Goal: Use online tool/utility: Utilize a website feature to perform a specific function

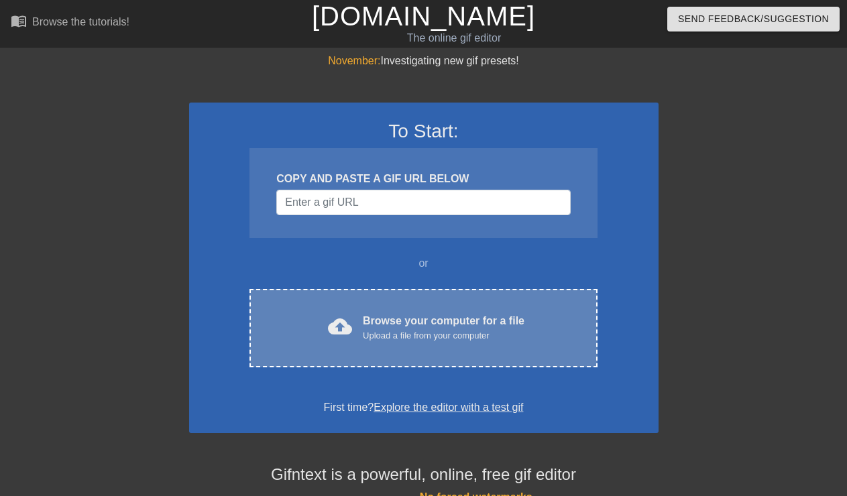
click at [444, 337] on div "Upload a file from your computer" at bounding box center [444, 335] width 162 height 13
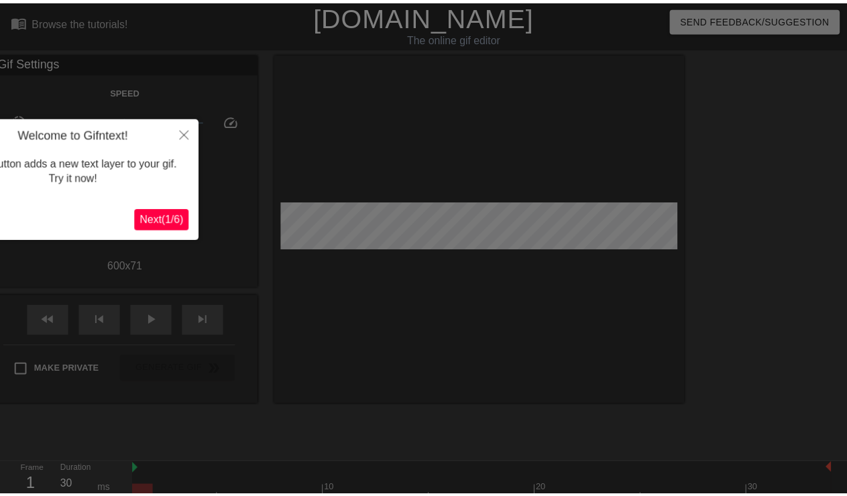
scroll to position [33, 0]
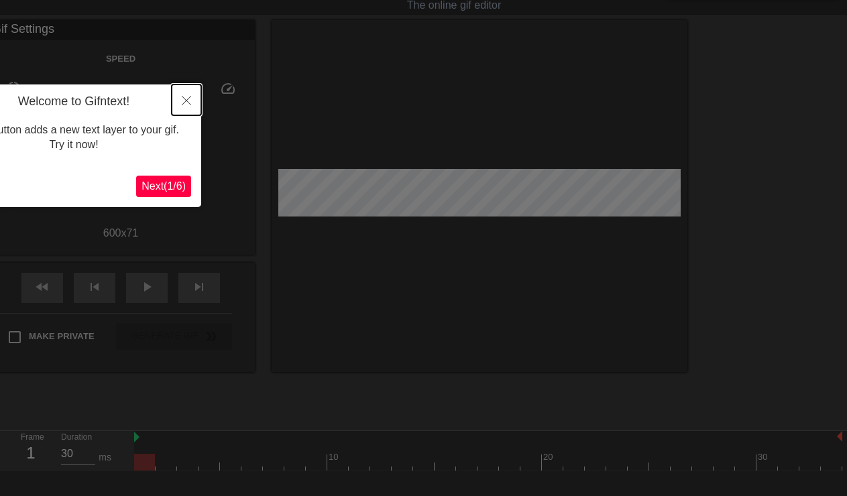
click at [188, 103] on icon "Close" at bounding box center [186, 100] width 9 height 9
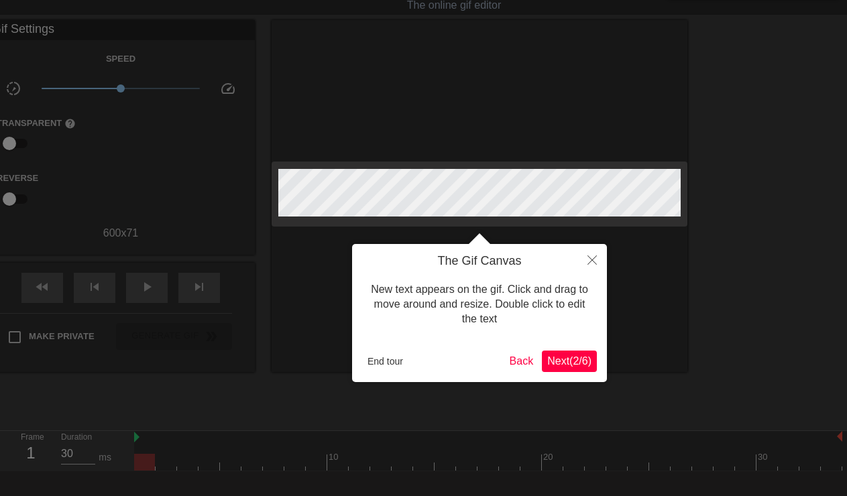
scroll to position [0, 0]
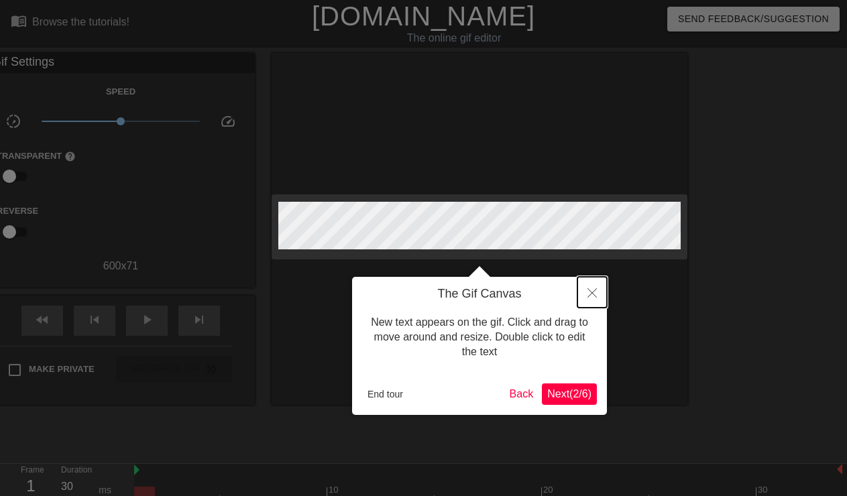
click at [589, 293] on icon "Close" at bounding box center [591, 292] width 9 height 9
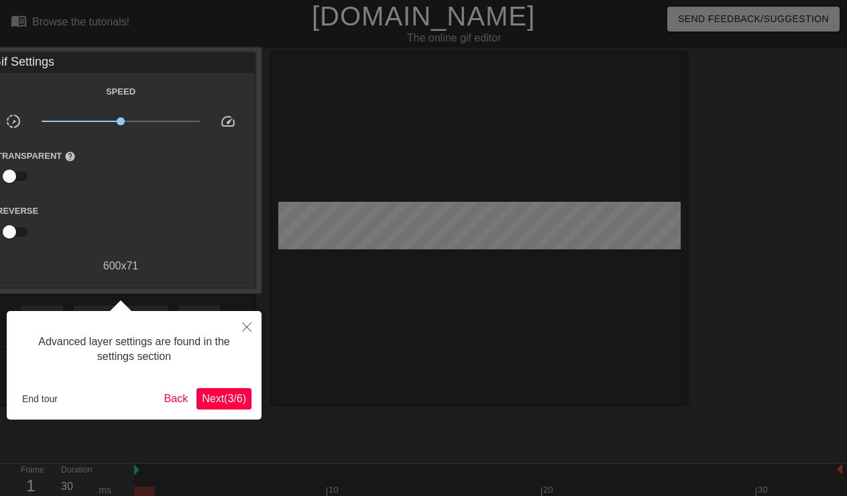
scroll to position [33, 0]
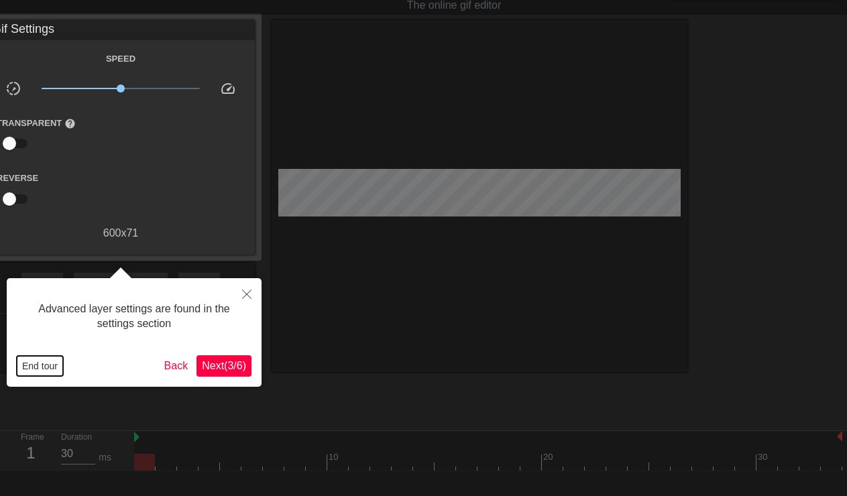
click at [57, 365] on button "End tour" at bounding box center [40, 366] width 46 height 20
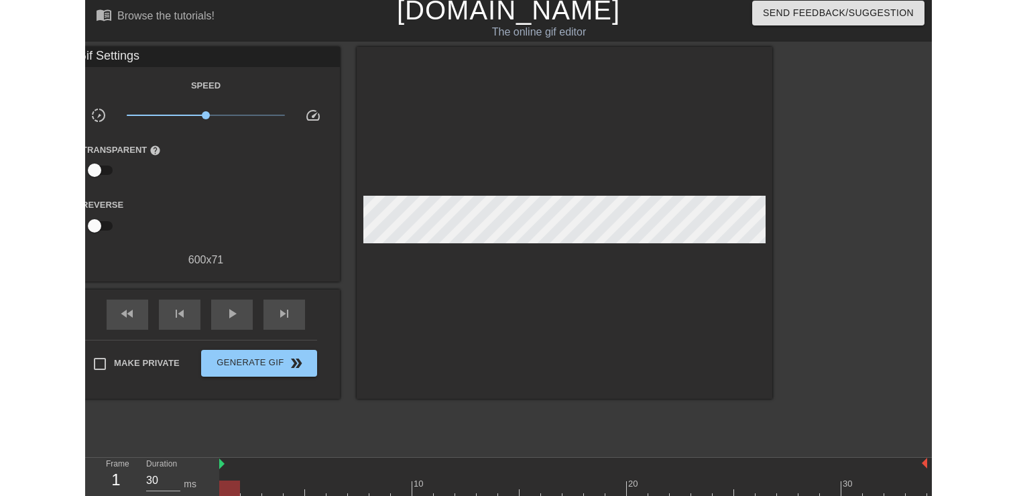
scroll to position [0, 0]
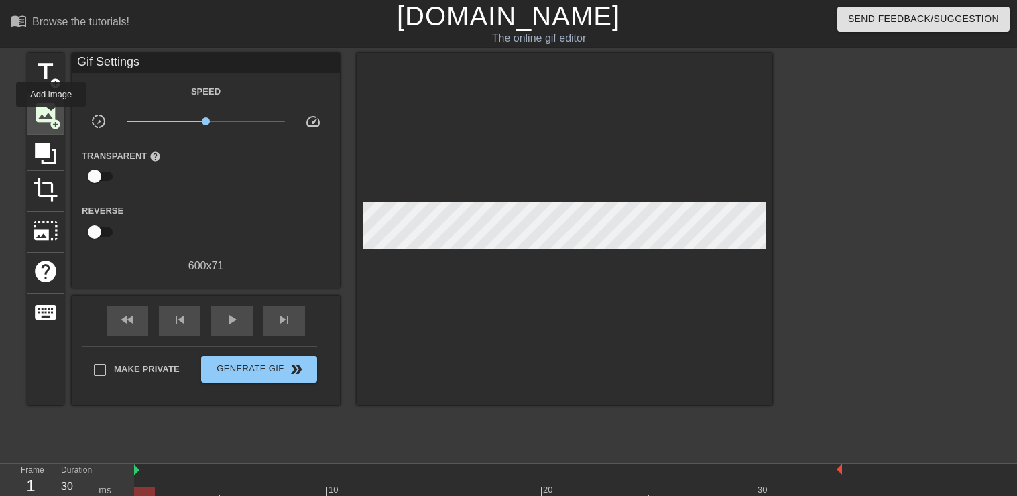
click at [51, 116] on span "image" at bounding box center [45, 112] width 25 height 25
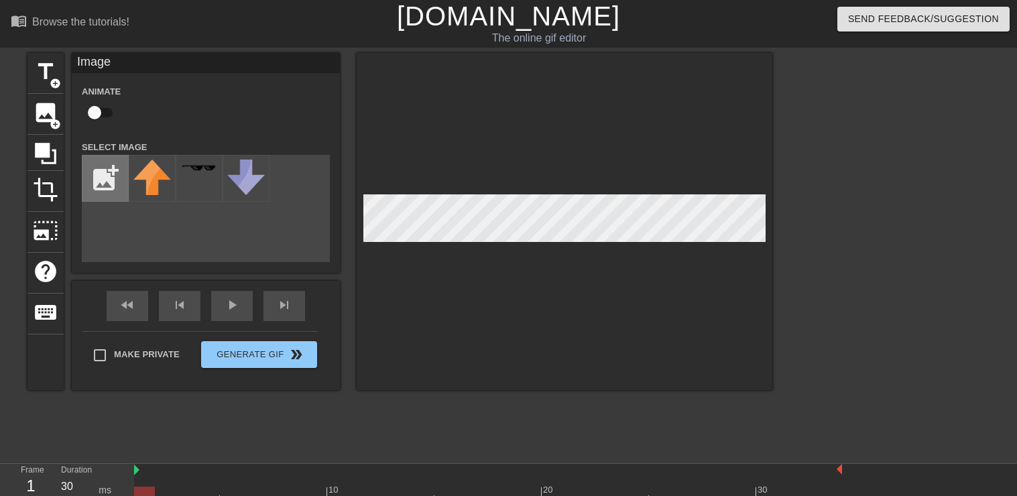
click at [99, 178] on input "file" at bounding box center [105, 178] width 46 height 46
type input "C:\fakepath\SS loading-copy.png"
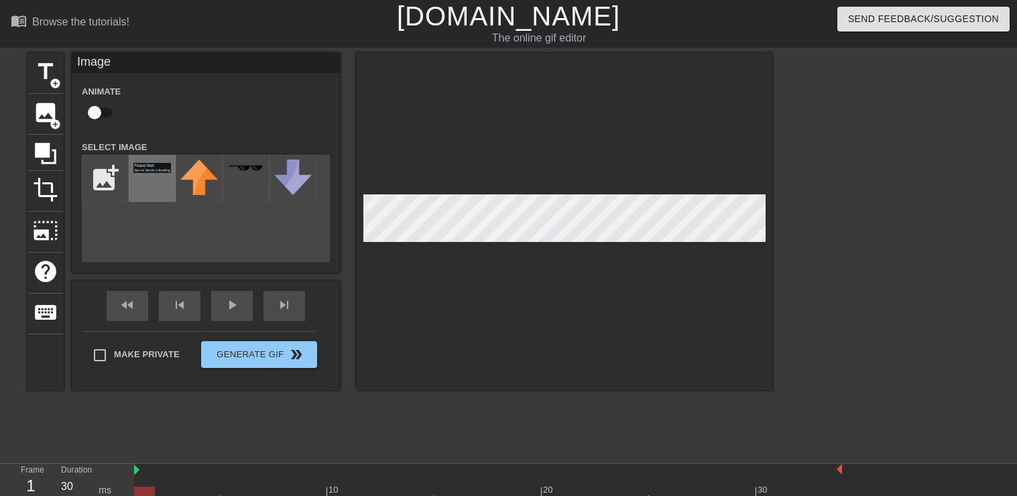
click at [140, 176] on div at bounding box center [152, 178] width 47 height 47
click at [753, 249] on div at bounding box center [565, 221] width 416 height 337
click at [586, 314] on div at bounding box center [565, 221] width 416 height 337
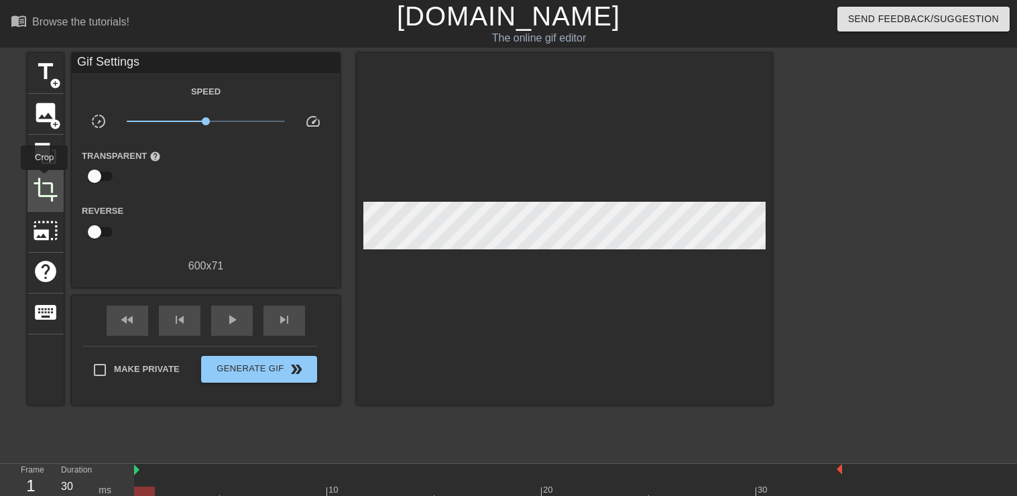
click at [44, 179] on span "crop" at bounding box center [45, 189] width 25 height 25
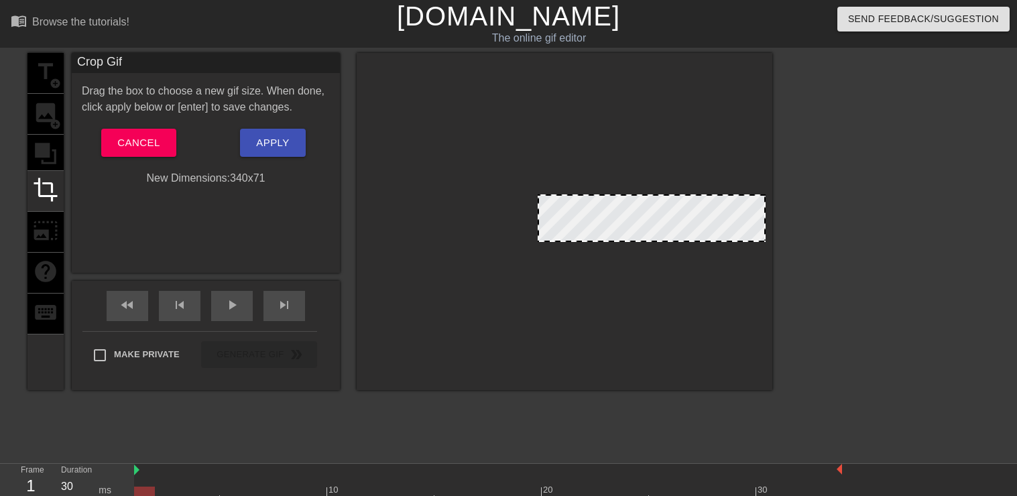
drag, startPoint x: 364, startPoint y: 220, endPoint x: 538, endPoint y: 208, distance: 174.6
click at [538, 208] on div at bounding box center [539, 218] width 7 height 45
click at [554, 319] on div at bounding box center [565, 221] width 416 height 337
click at [617, 418] on div "title add_circle image add_circle crop photo_size_select_large help keyboard Cr…" at bounding box center [399, 254] width 745 height 402
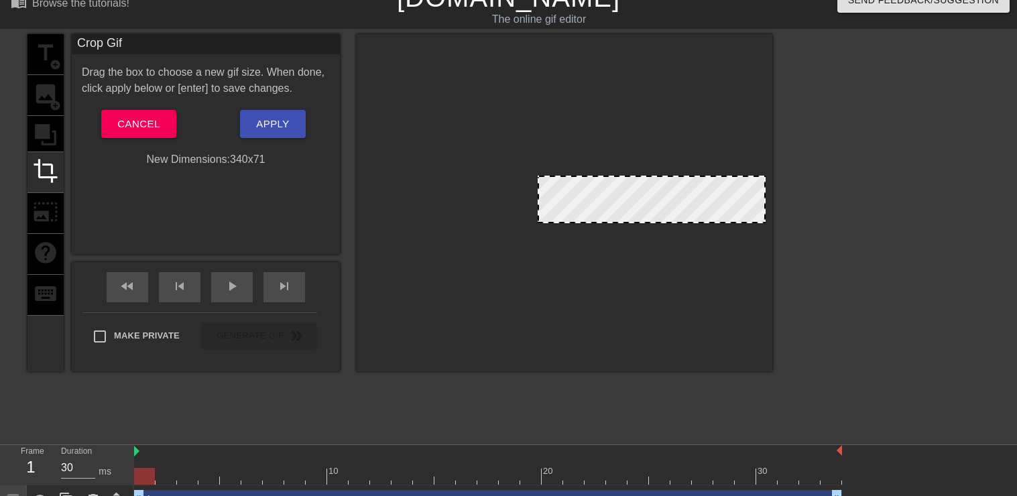
scroll to position [41, 0]
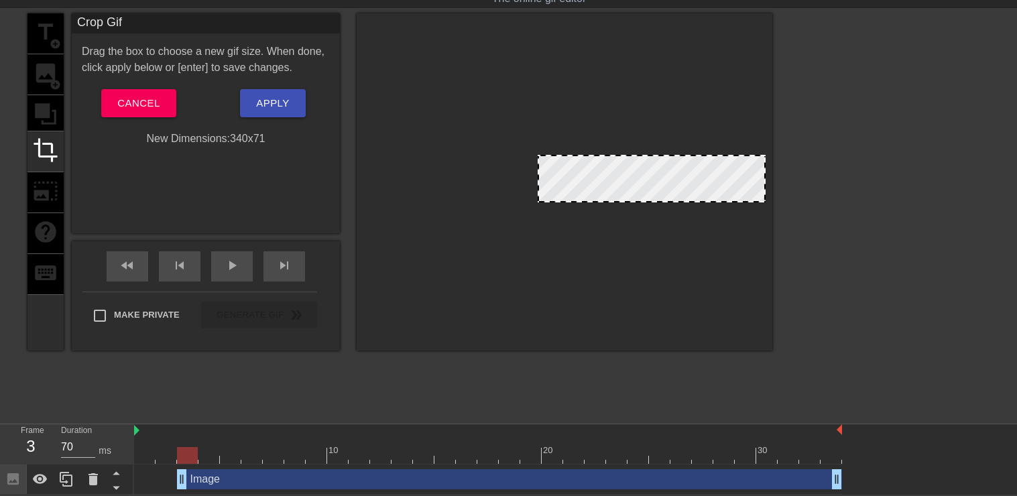
type input "30"
click at [133, 477] on div "Frame 1 Duration 30 ms 10 20 30 Image drag_handle drag_handle" at bounding box center [508, 459] width 1017 height 70
click at [862, 277] on div at bounding box center [888, 214] width 201 height 402
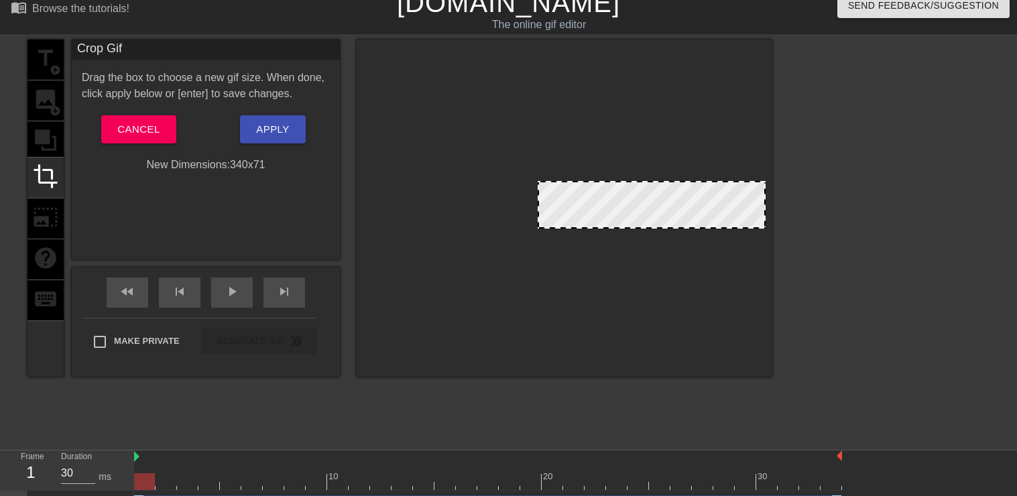
scroll to position [0, 0]
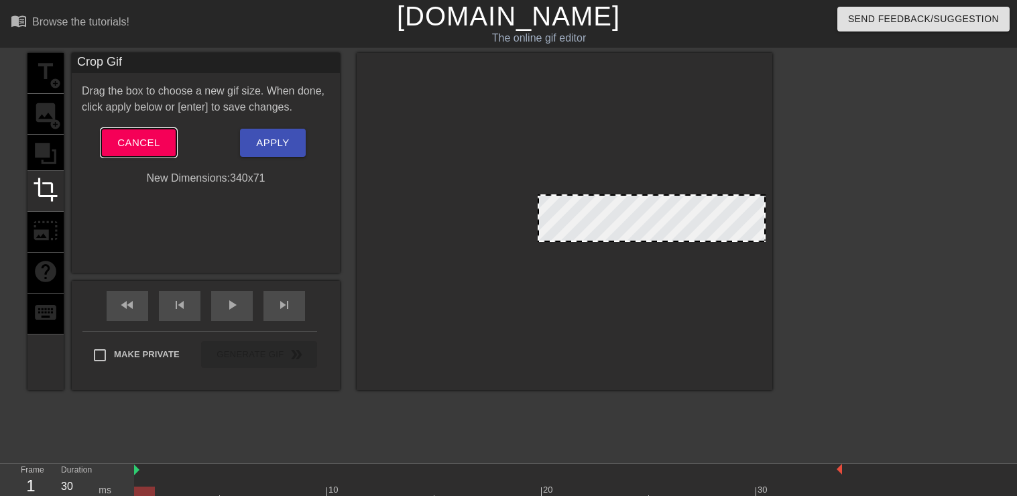
click at [145, 149] on span "Cancel" at bounding box center [138, 142] width 42 height 17
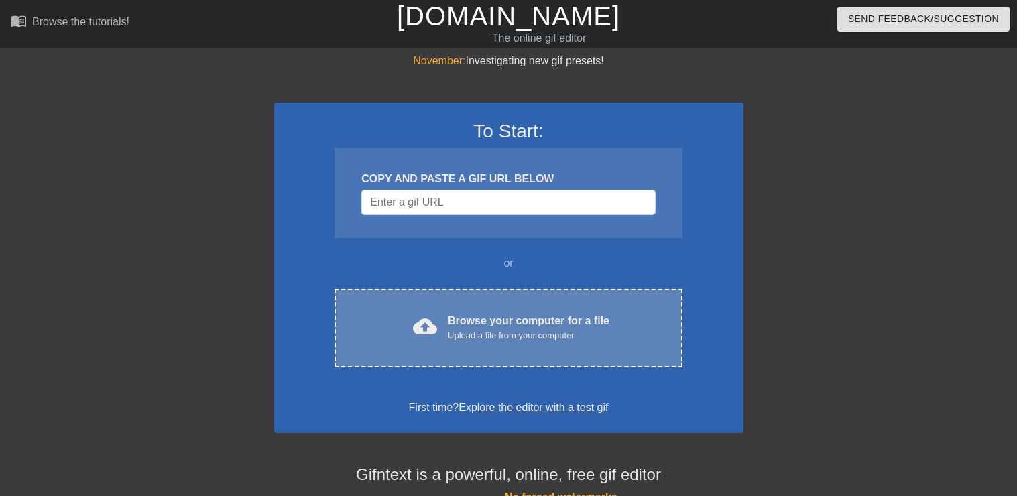
click at [473, 326] on div "Browse your computer for a file Upload a file from your computer" at bounding box center [529, 327] width 162 height 29
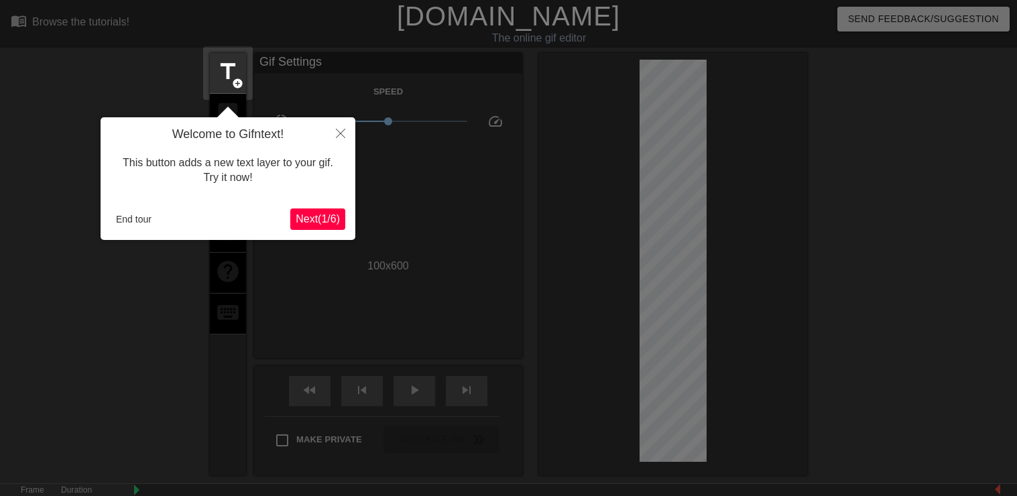
scroll to position [33, 0]
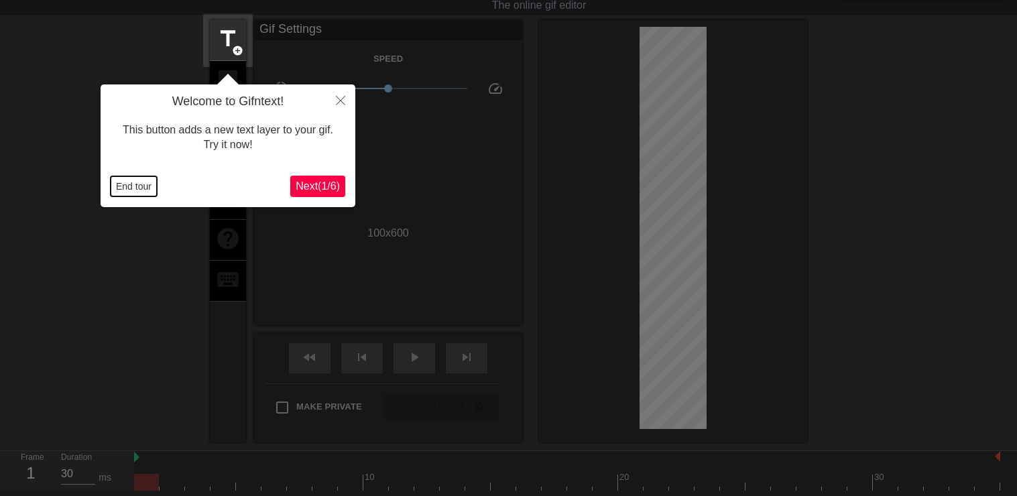
click at [130, 187] on button "End tour" at bounding box center [134, 186] width 46 height 20
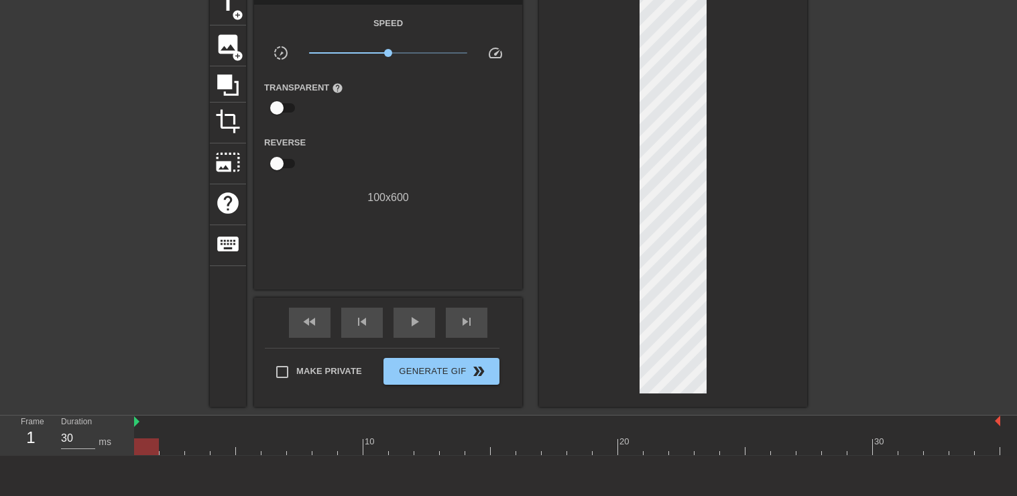
scroll to position [0, 0]
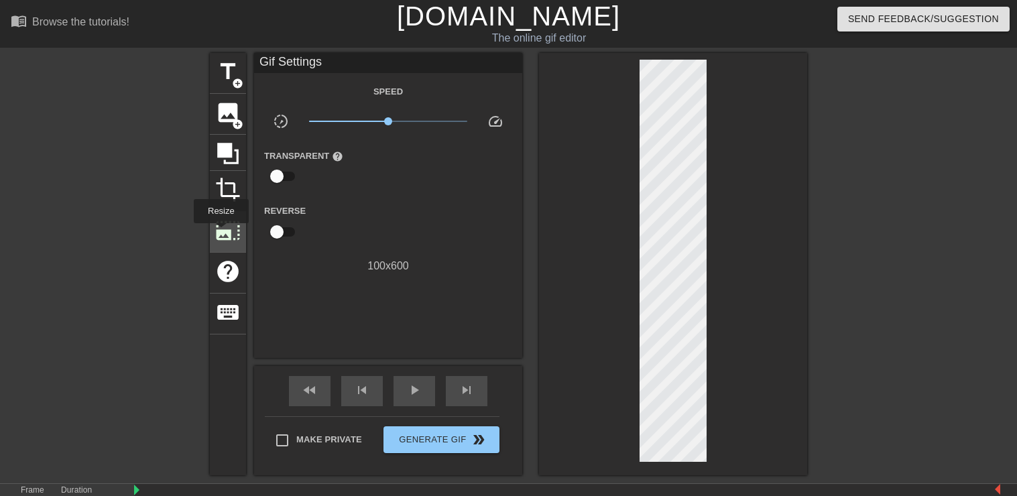
click at [220, 233] on span "photo_size_select_large" at bounding box center [227, 230] width 25 height 25
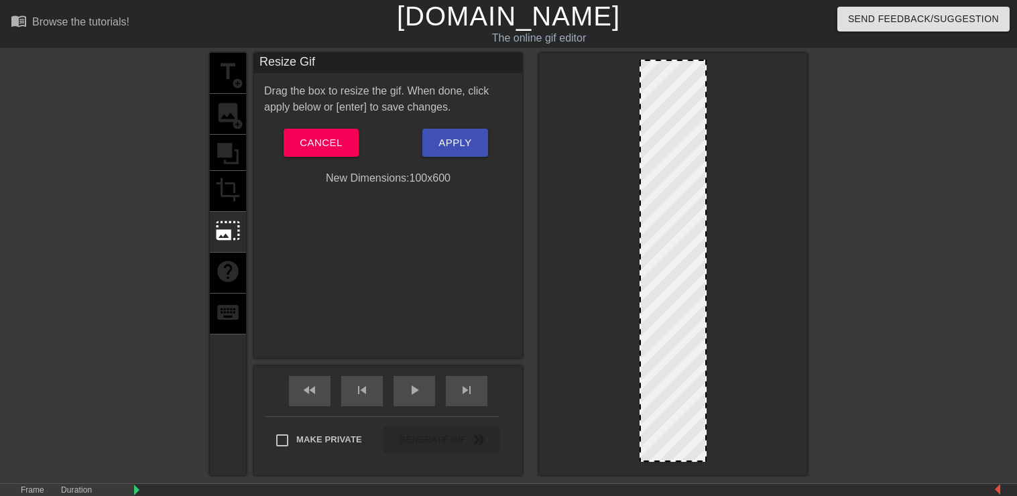
drag, startPoint x: 705, startPoint y: 258, endPoint x: 806, endPoint y: 264, distance: 100.7
click at [806, 264] on div at bounding box center [673, 264] width 268 height 422
click at [323, 141] on span "Cancel" at bounding box center [321, 142] width 42 height 17
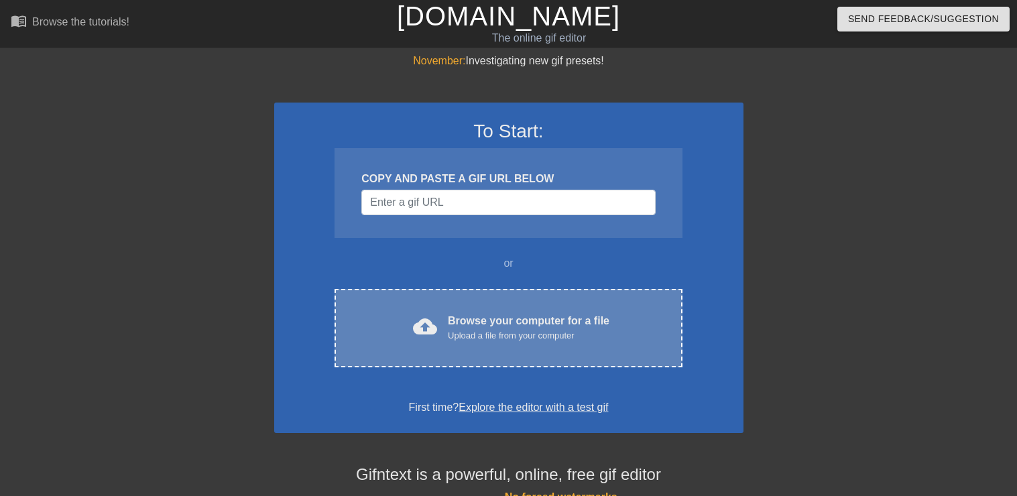
click at [481, 311] on div "cloud_upload Browse your computer for a file Upload a file from your computer C…" at bounding box center [507, 328] width 347 height 78
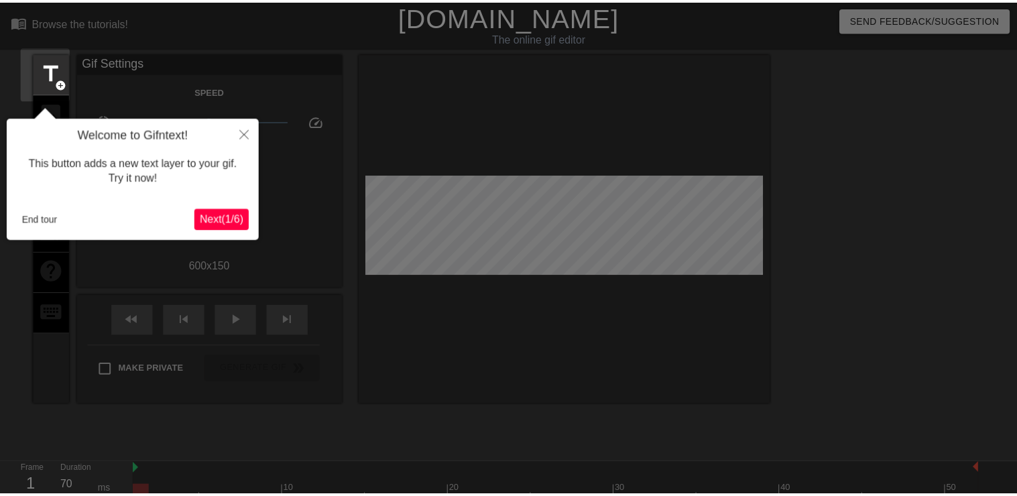
scroll to position [33, 0]
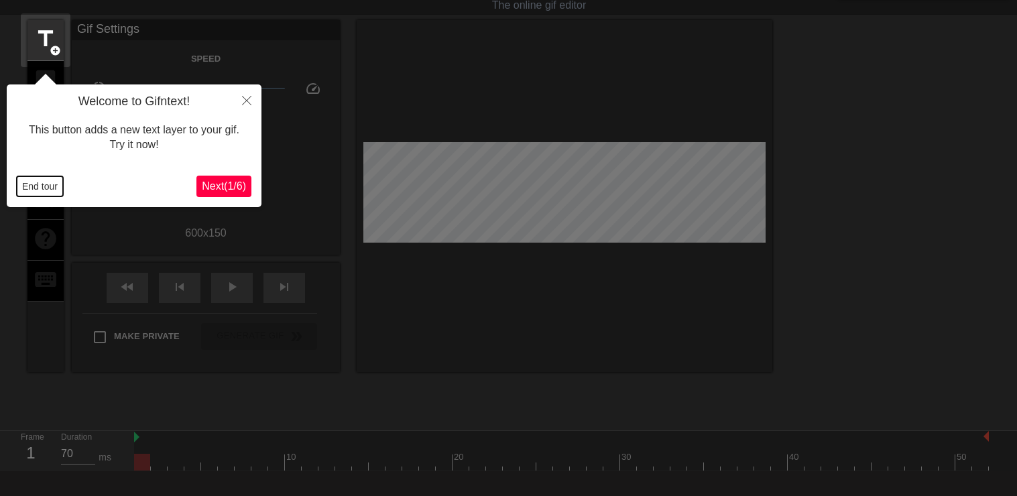
click at [42, 190] on button "End tour" at bounding box center [40, 186] width 46 height 20
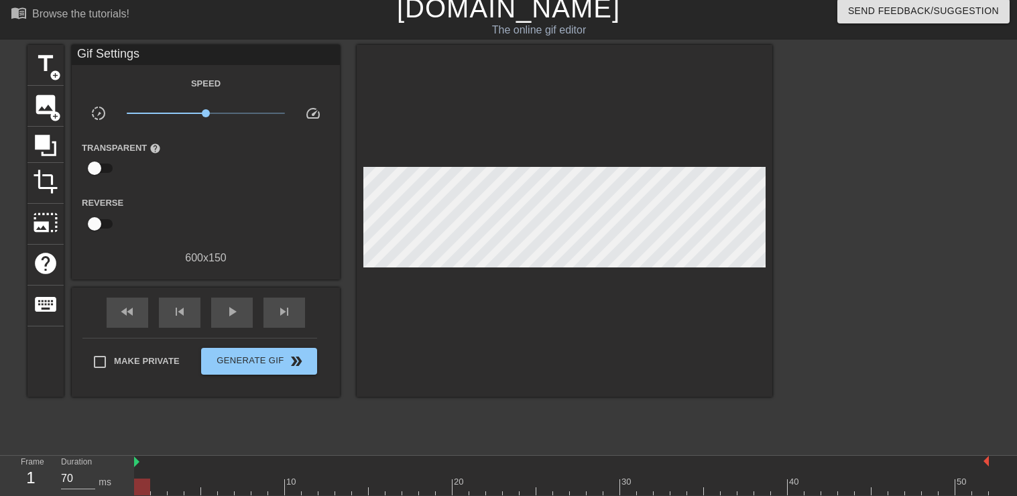
scroll to position [0, 0]
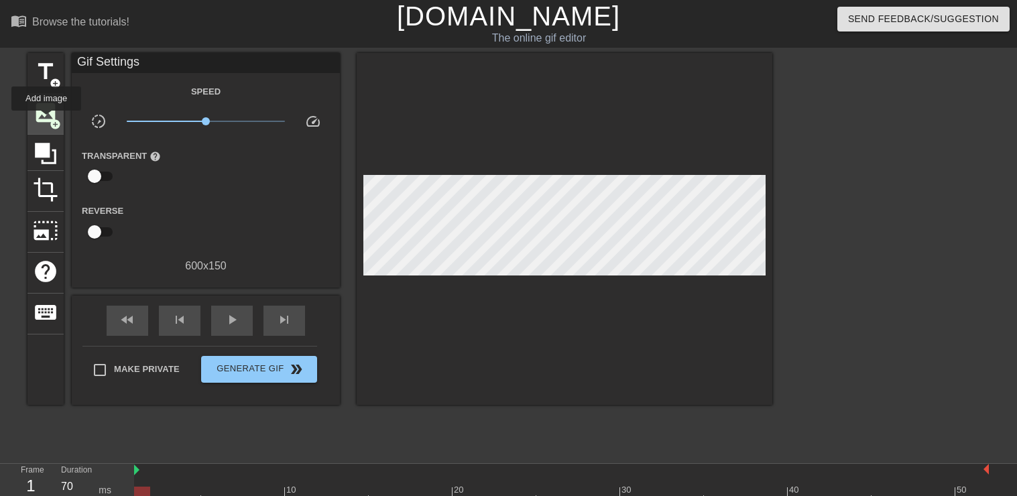
click at [46, 120] on span "image" at bounding box center [45, 112] width 25 height 25
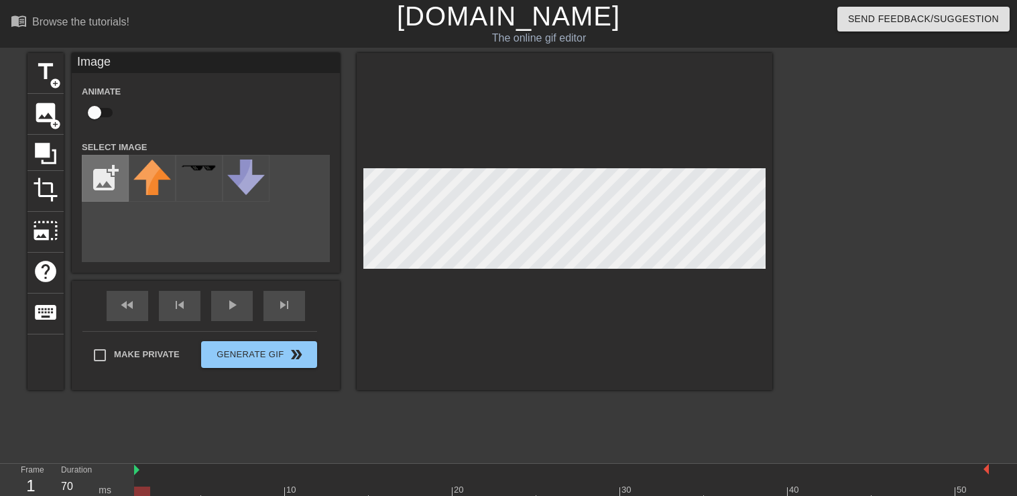
click at [109, 180] on input "file" at bounding box center [105, 178] width 46 height 46
type input "C:\fakepath\SS loading-copy.png"
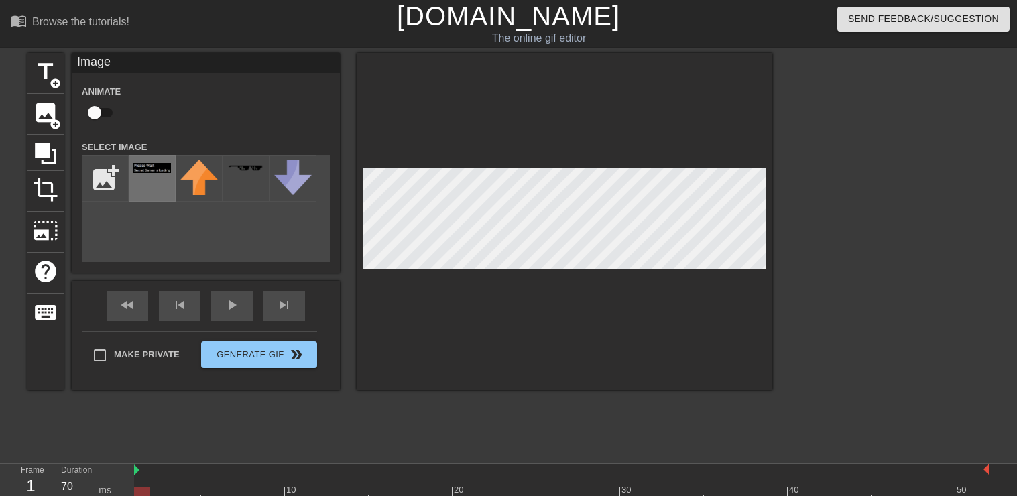
click at [157, 178] on div at bounding box center [152, 178] width 47 height 47
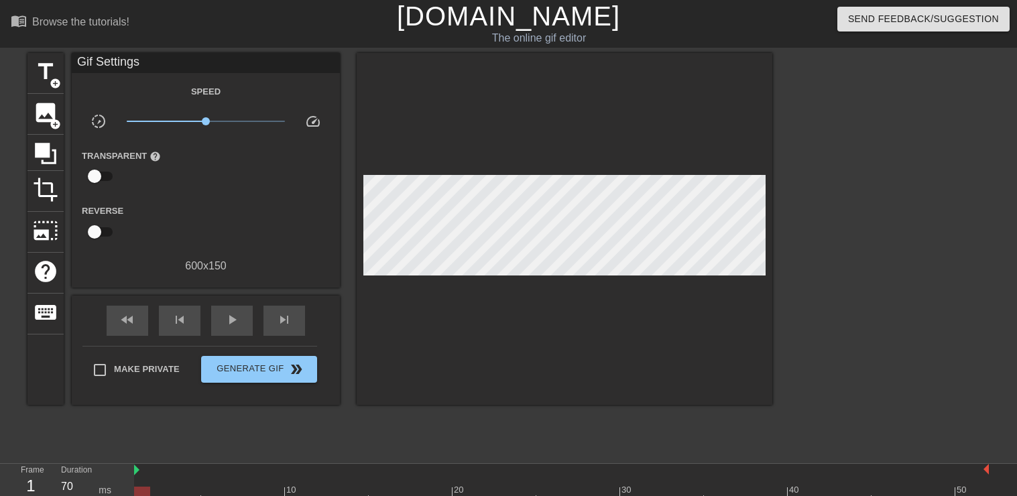
click at [580, 317] on div at bounding box center [565, 229] width 416 height 352
click at [496, 347] on div at bounding box center [565, 229] width 416 height 352
click at [576, 330] on div at bounding box center [565, 229] width 416 height 352
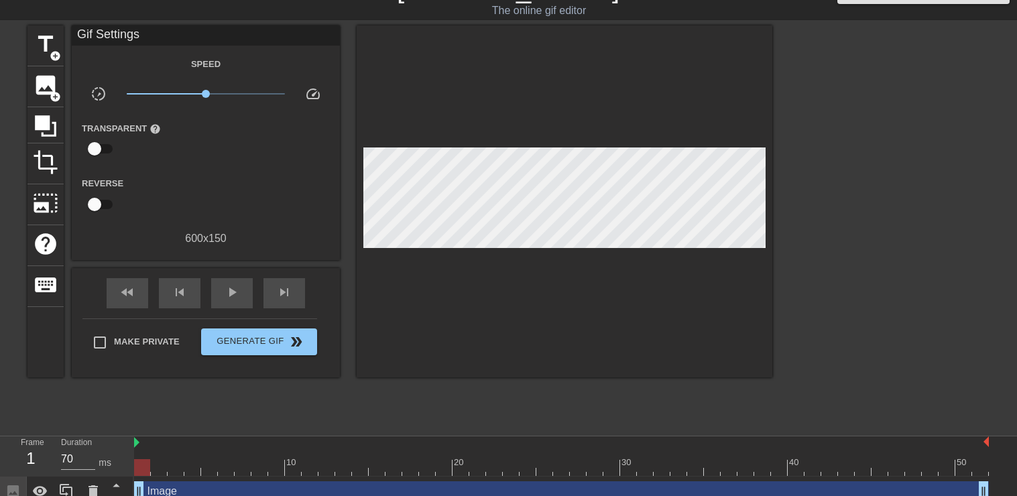
scroll to position [41, 0]
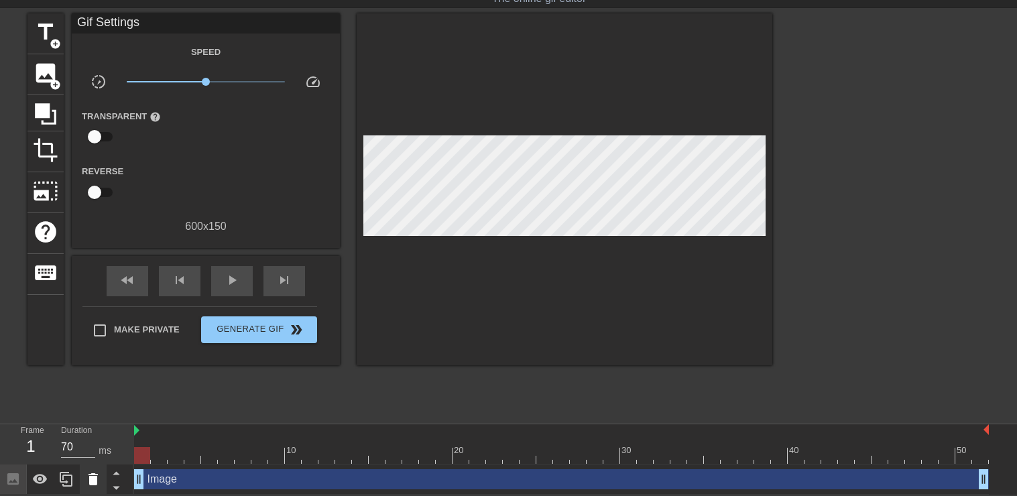
drag, startPoint x: 137, startPoint y: 481, endPoint x: 87, endPoint y: 471, distance: 50.7
click at [87, 471] on div "Frame 1 Duration 70 ms 10 20 30 40 50 Image drag_handle drag_handle" at bounding box center [508, 459] width 1017 height 70
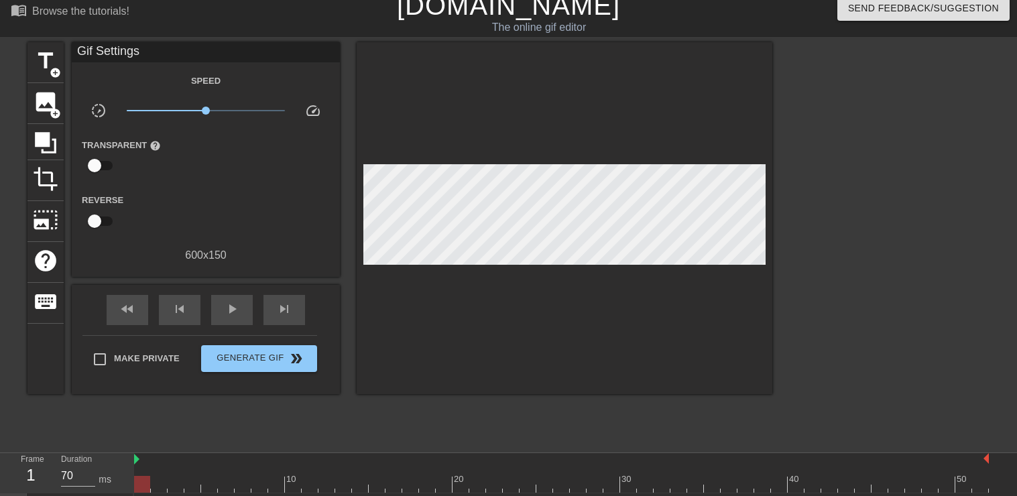
scroll to position [0, 0]
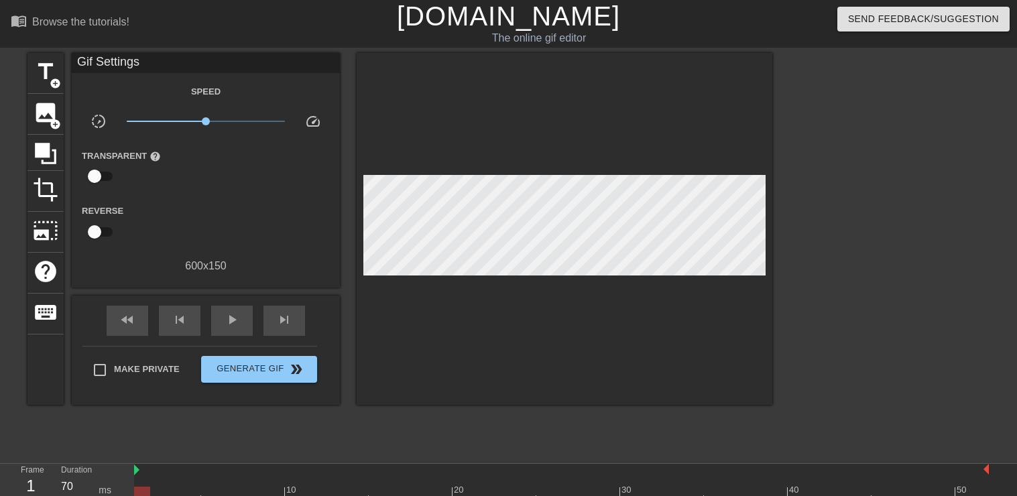
click at [192, 264] on div "600 x 150" at bounding box center [206, 266] width 268 height 16
click at [42, 218] on span "photo_size_select_large" at bounding box center [45, 230] width 25 height 25
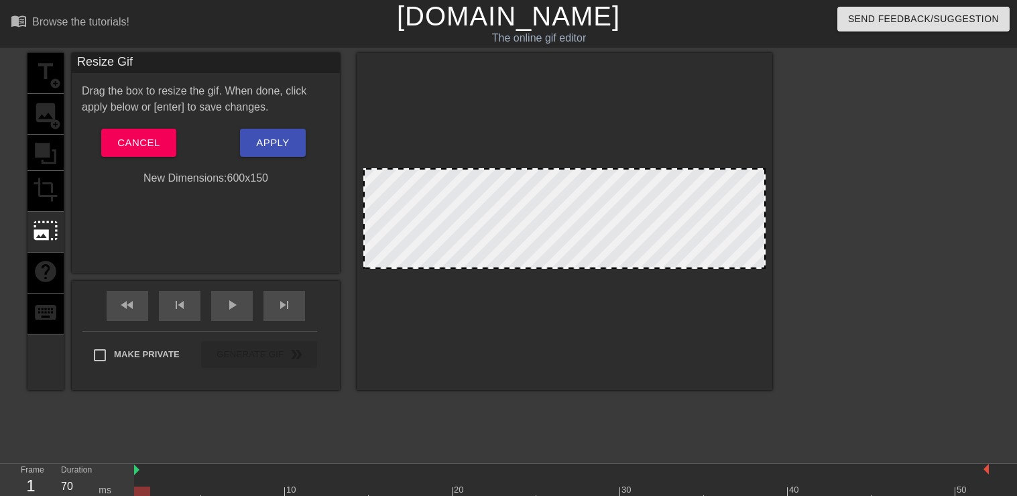
click at [766, 214] on div at bounding box center [565, 221] width 416 height 337
drag, startPoint x: 763, startPoint y: 216, endPoint x: 827, endPoint y: 228, distance: 65.5
click at [827, 228] on div "title add_circle image add_circle crop photo_size_select_large help keyboard Re…" at bounding box center [508, 254] width 1017 height 402
click at [138, 141] on span "Cancel" at bounding box center [138, 142] width 42 height 17
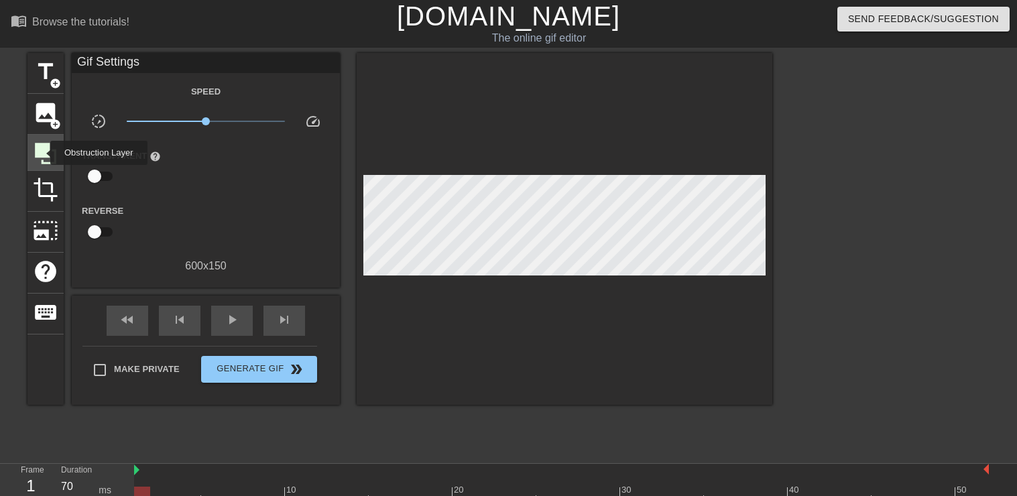
click at [42, 153] on icon at bounding box center [45, 153] width 21 height 21
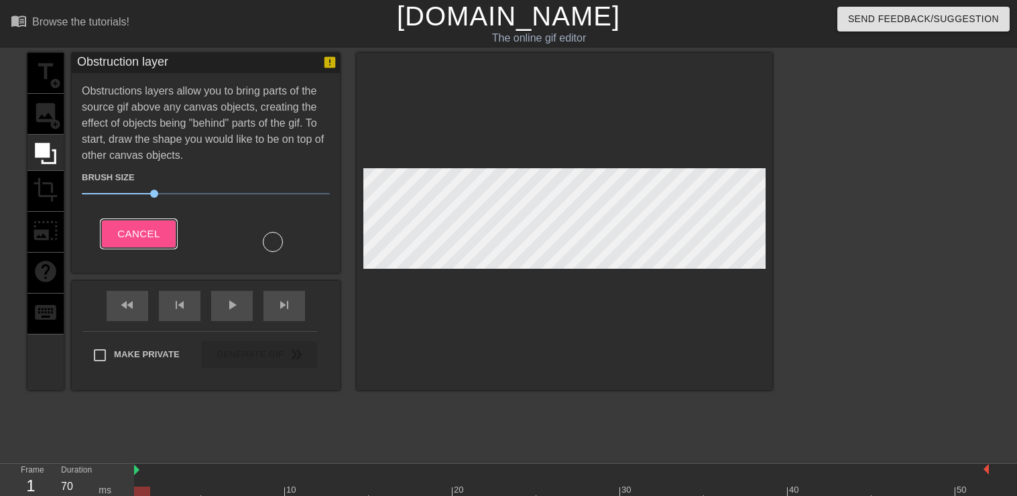
click at [127, 230] on span "Cancel" at bounding box center [138, 233] width 42 height 17
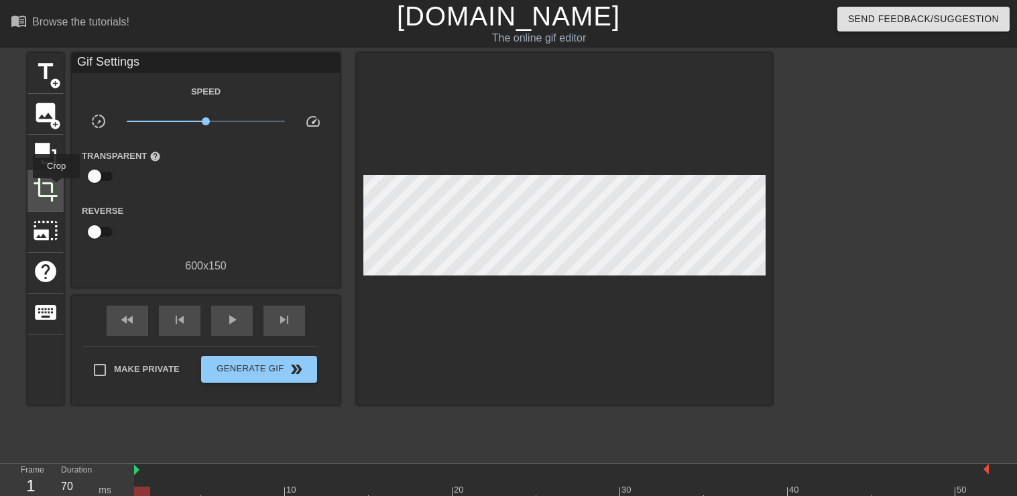
click at [56, 188] on span "crop" at bounding box center [45, 189] width 25 height 25
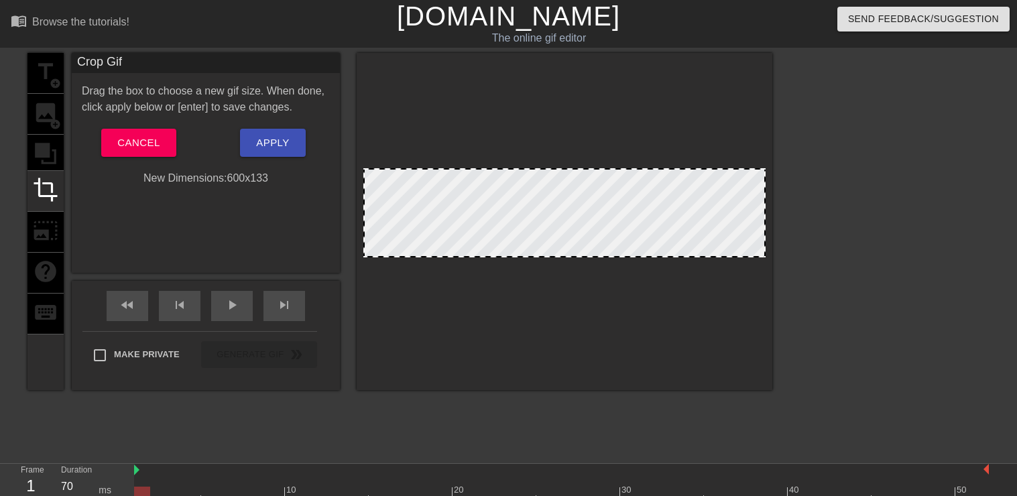
drag, startPoint x: 562, startPoint y: 266, endPoint x: 568, endPoint y: 255, distance: 12.9
click at [568, 255] on div at bounding box center [564, 212] width 402 height 89
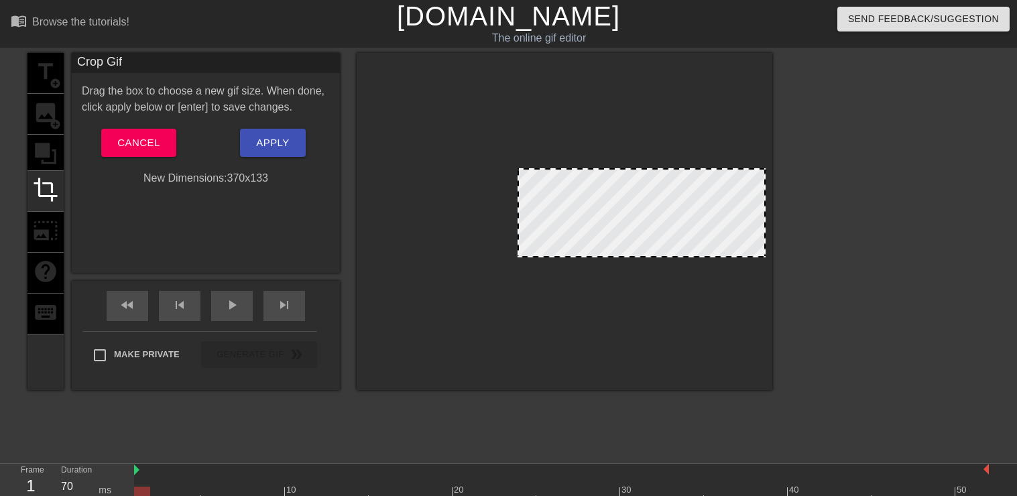
drag, startPoint x: 364, startPoint y: 214, endPoint x: 518, endPoint y: 211, distance: 154.2
click at [518, 211] on div at bounding box center [518, 213] width 7 height 86
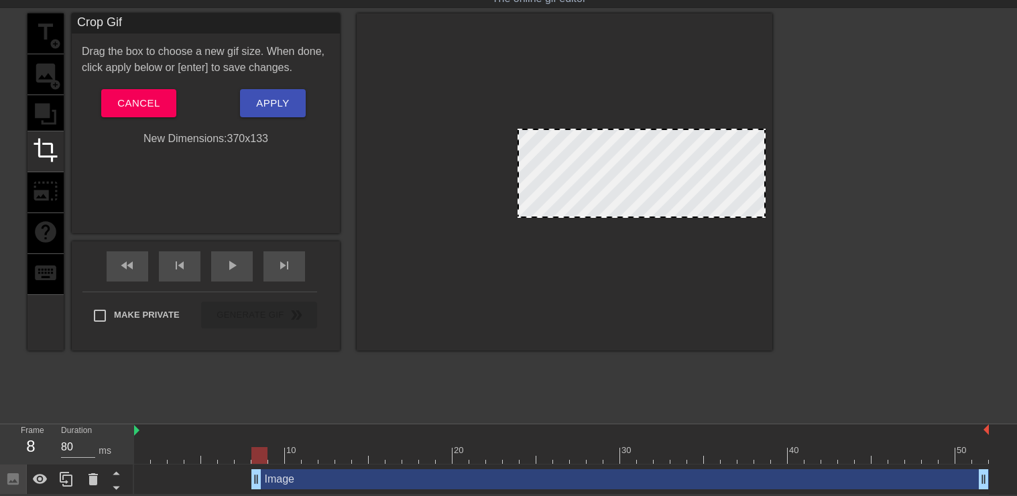
type input "100"
drag, startPoint x: 140, startPoint y: 479, endPoint x: 288, endPoint y: 475, distance: 148.2
click at [288, 475] on div "Image drag_handle drag_handle" at bounding box center [637, 479] width 704 height 20
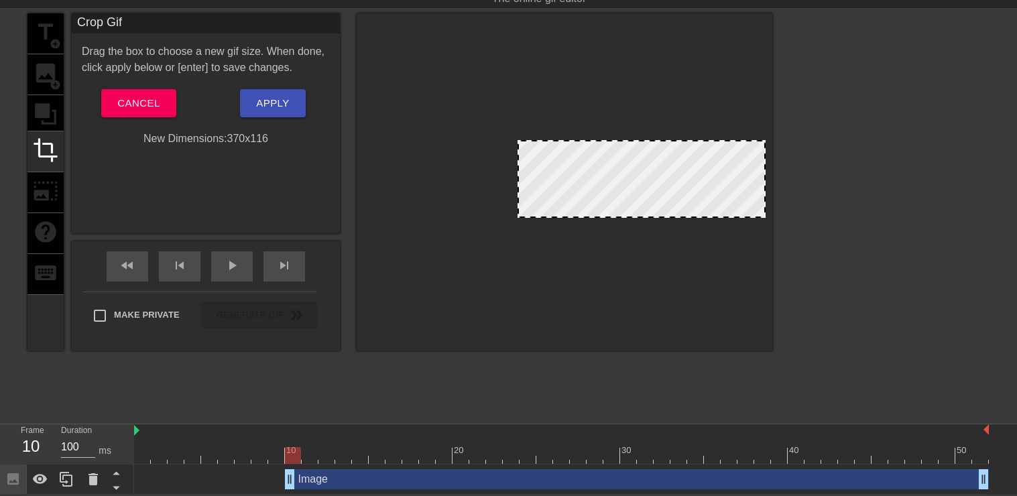
drag, startPoint x: 637, startPoint y: 129, endPoint x: 637, endPoint y: 140, distance: 11.4
click at [637, 140] on div at bounding box center [641, 179] width 248 height 78
click at [636, 191] on div at bounding box center [641, 179] width 248 height 78
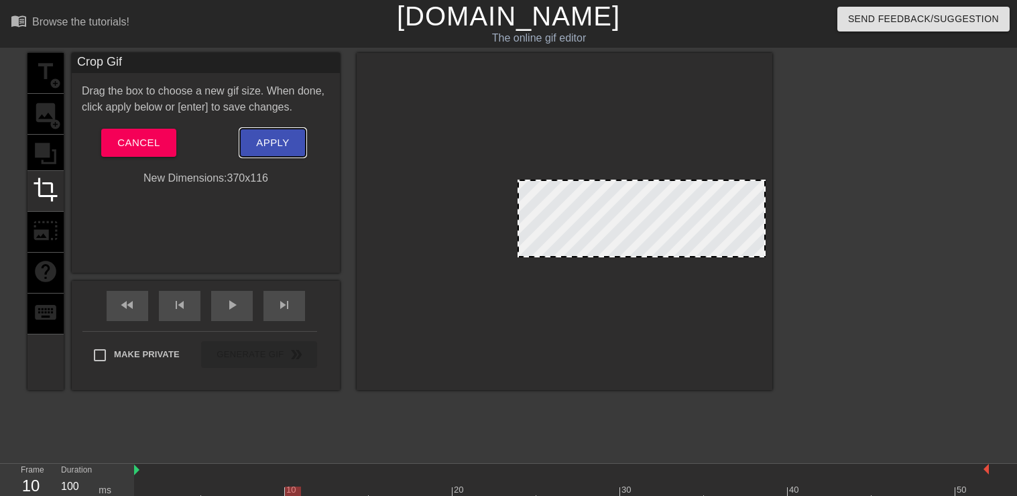
click at [275, 139] on span "Apply" at bounding box center [272, 142] width 33 height 17
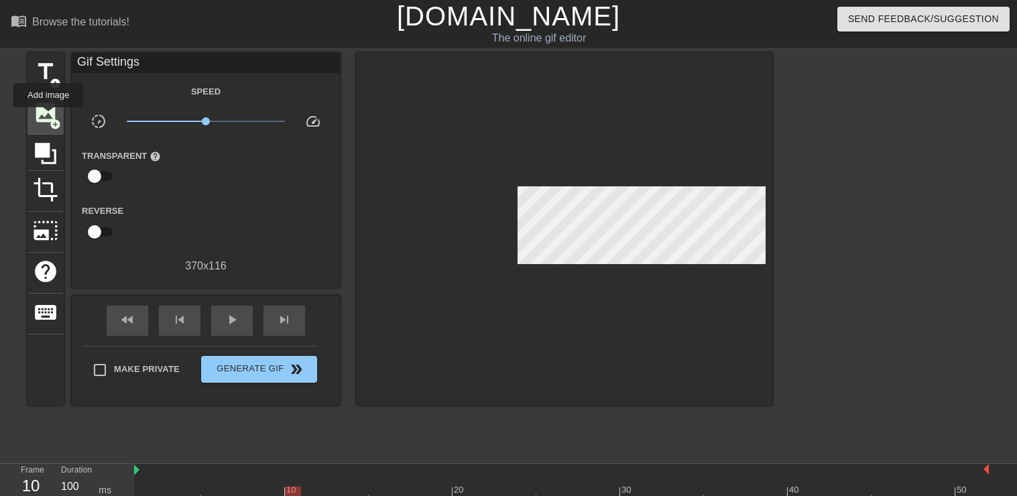
click at [48, 117] on span "image" at bounding box center [45, 112] width 25 height 25
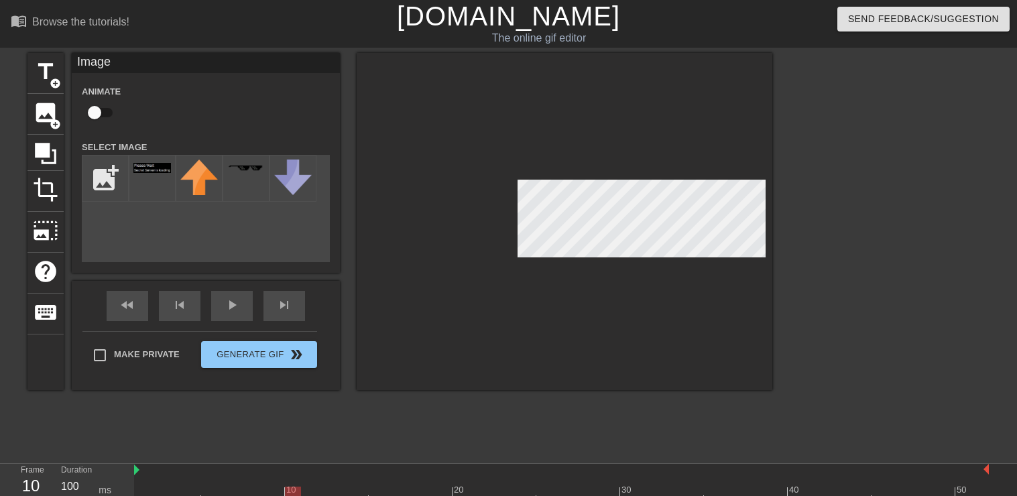
click at [425, 328] on div at bounding box center [565, 221] width 416 height 337
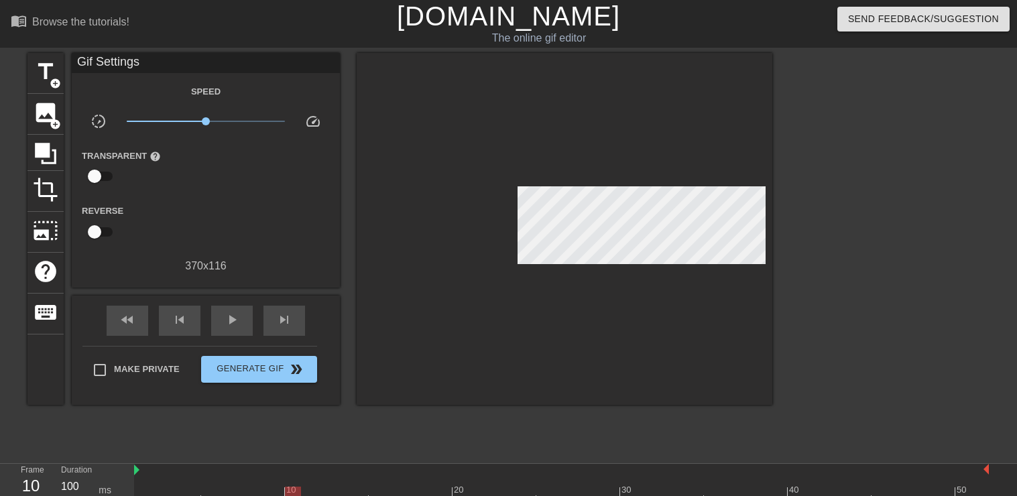
click at [631, 314] on div at bounding box center [565, 229] width 416 height 352
click at [154, 155] on span "help" at bounding box center [154, 156] width 11 height 11
click at [103, 176] on input "checkbox" at bounding box center [94, 176] width 76 height 25
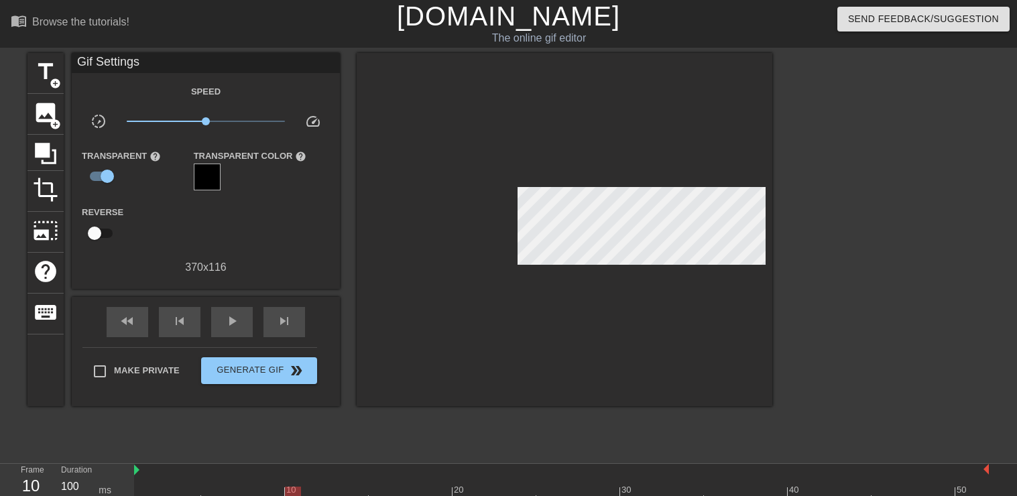
click at [287, 212] on div "Reverse" at bounding box center [206, 225] width 268 height 42
click at [113, 174] on input "checkbox" at bounding box center [107, 176] width 76 height 25
checkbox input "false"
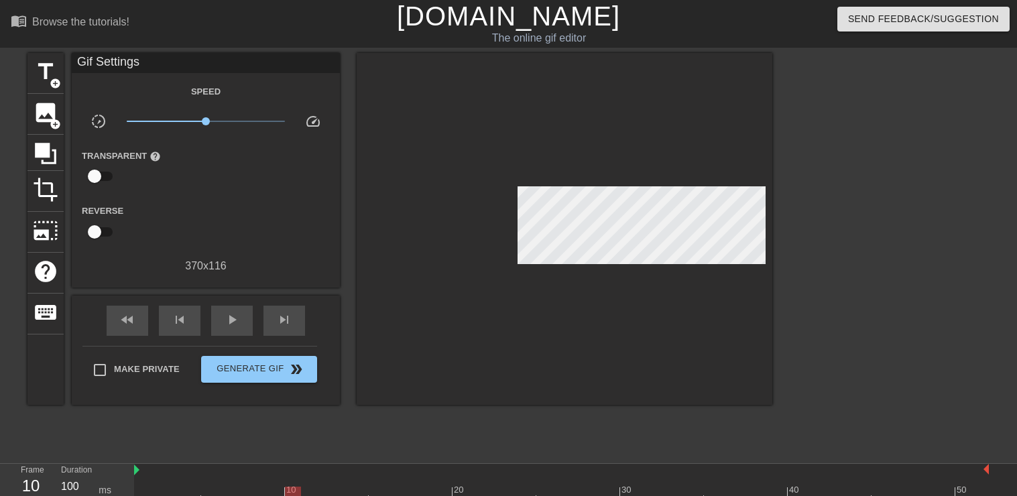
click at [258, 237] on div "Reverse" at bounding box center [206, 223] width 268 height 42
click at [55, 232] on span "photo_size_select_large" at bounding box center [45, 230] width 25 height 25
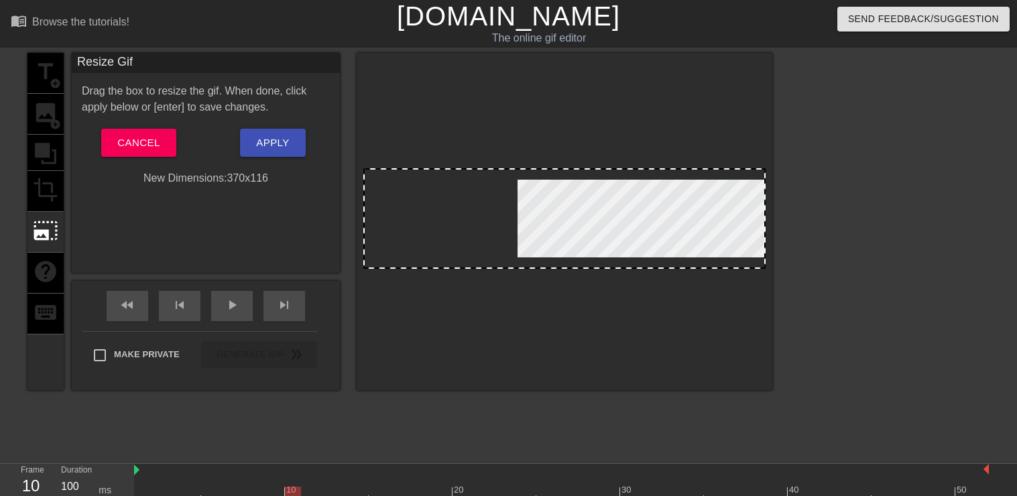
drag, startPoint x: 765, startPoint y: 221, endPoint x: 790, endPoint y: 222, distance: 25.5
click at [790, 222] on div "title add_circle image add_circle crop photo_size_select_large help keyboard Re…" at bounding box center [508, 254] width 1017 height 402
click at [413, 226] on div at bounding box center [564, 218] width 402 height 101
click at [437, 269] on div at bounding box center [565, 221] width 416 height 337
click at [152, 145] on span "Cancel" at bounding box center [138, 142] width 42 height 17
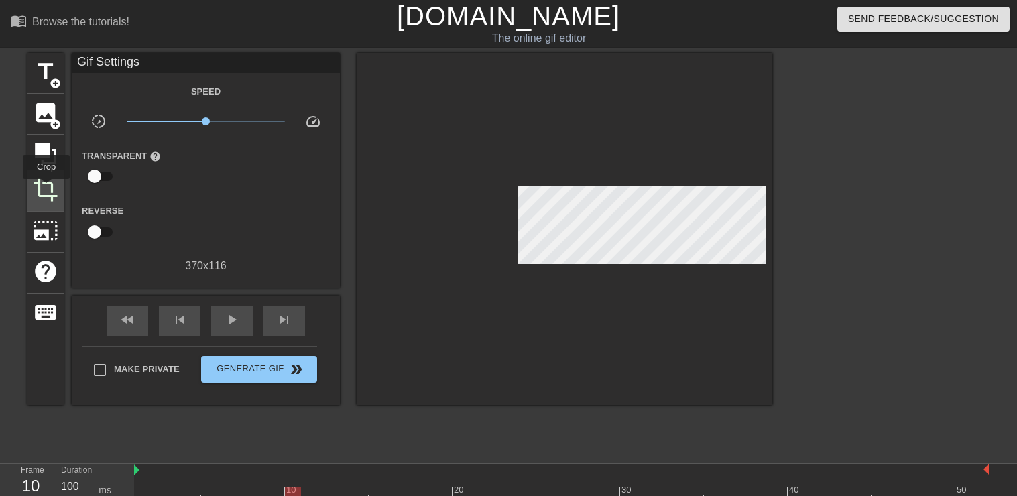
click at [46, 188] on span "crop" at bounding box center [45, 189] width 25 height 25
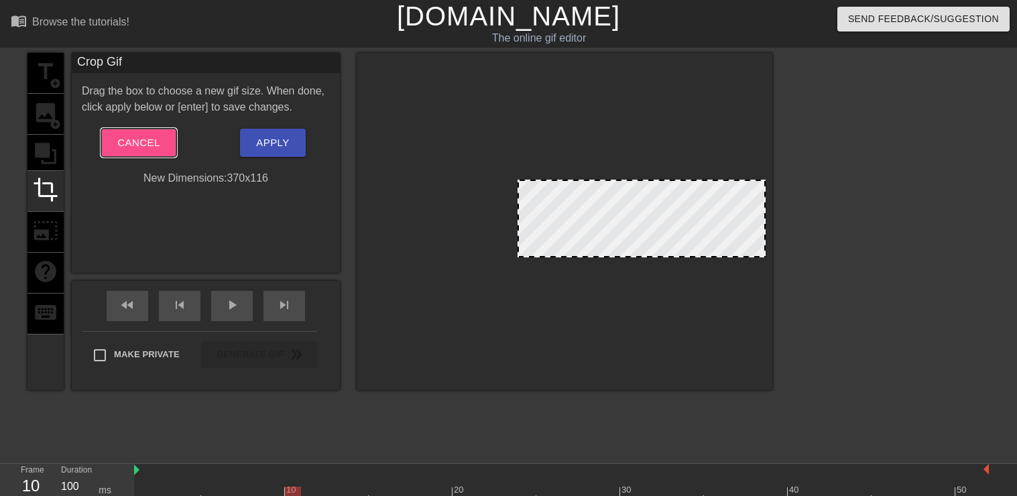
click at [144, 141] on span "Cancel" at bounding box center [138, 142] width 42 height 17
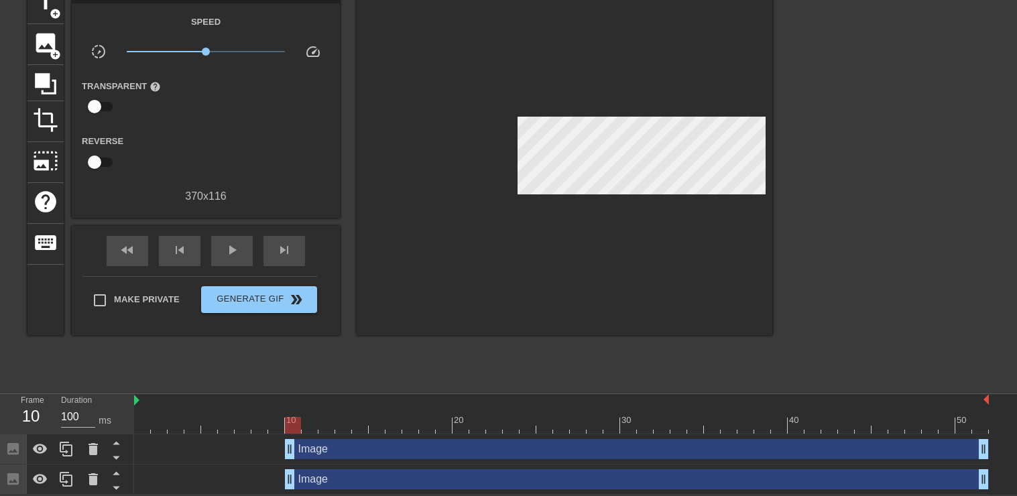
scroll to position [71, 0]
drag, startPoint x: 289, startPoint y: 450, endPoint x: 423, endPoint y: 449, distance: 134.1
click at [423, 449] on div "Image drag_handle drag_handle" at bounding box center [704, 449] width 570 height 20
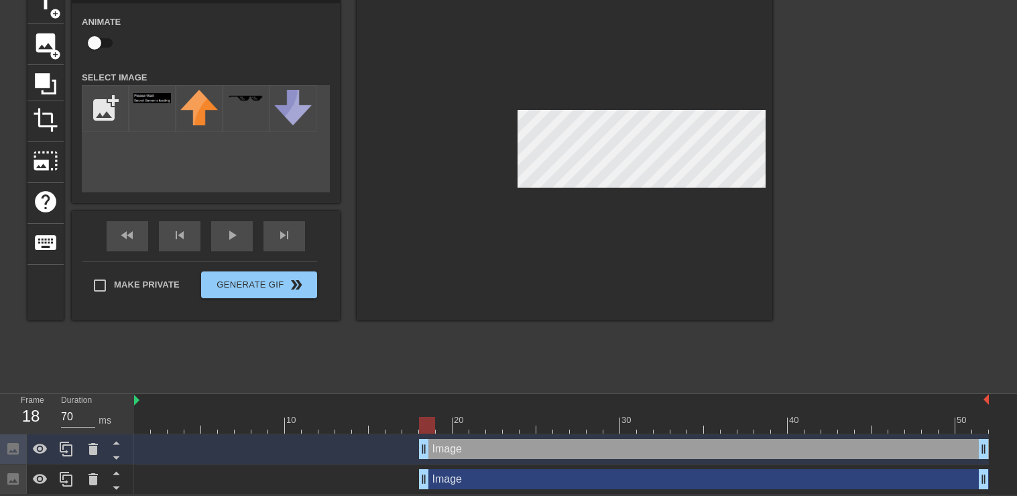
drag, startPoint x: 291, startPoint y: 481, endPoint x: 427, endPoint y: 477, distance: 136.1
click at [427, 477] on div "Image drag_handle drag_handle" at bounding box center [704, 479] width 570 height 20
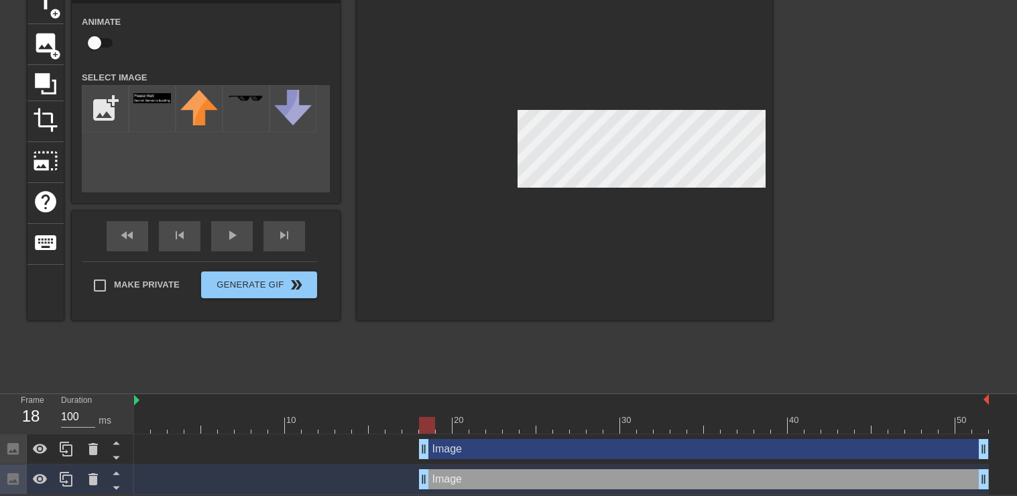
click at [507, 418] on div at bounding box center [561, 425] width 855 height 17
type input "80"
drag, startPoint x: 510, startPoint y: 423, endPoint x: 985, endPoint y: 426, distance: 474.5
click at [985, 426] on div at bounding box center [980, 425] width 16 height 17
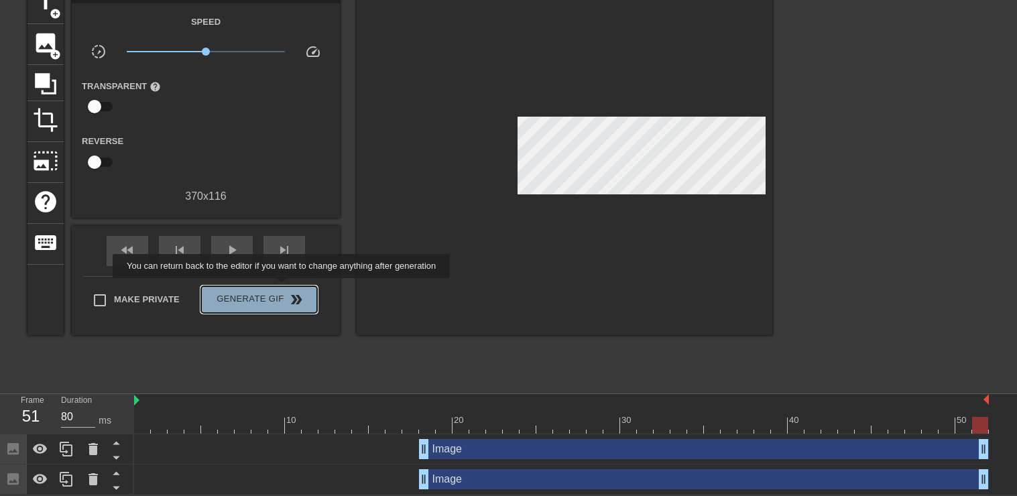
click at [283, 288] on button "Generate Gif double_arrow" at bounding box center [259, 299] width 116 height 27
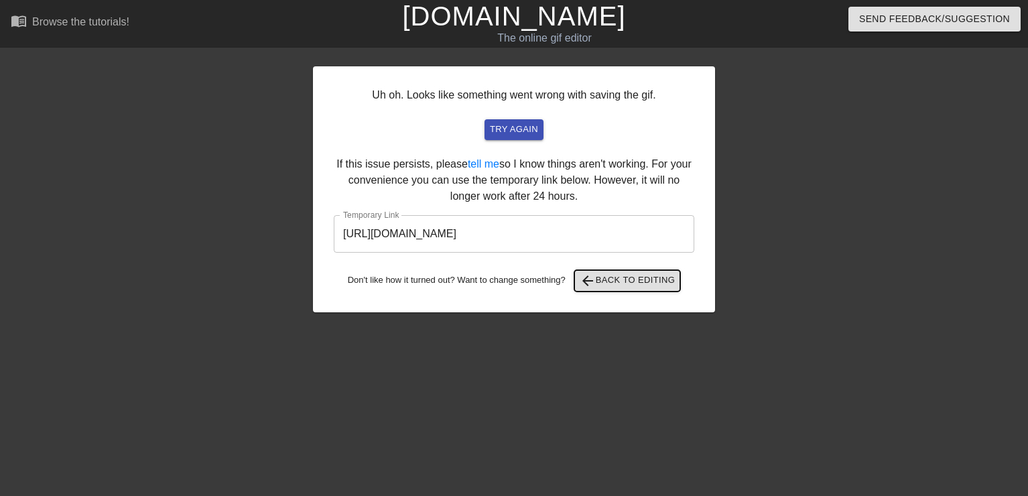
click at [631, 284] on span "arrow_back Back to Editing" at bounding box center [628, 281] width 96 height 16
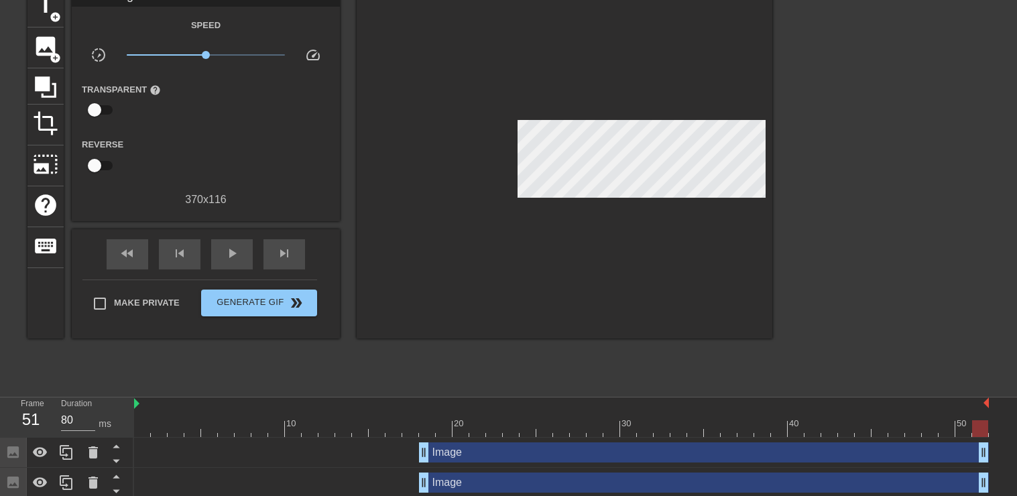
scroll to position [71, 0]
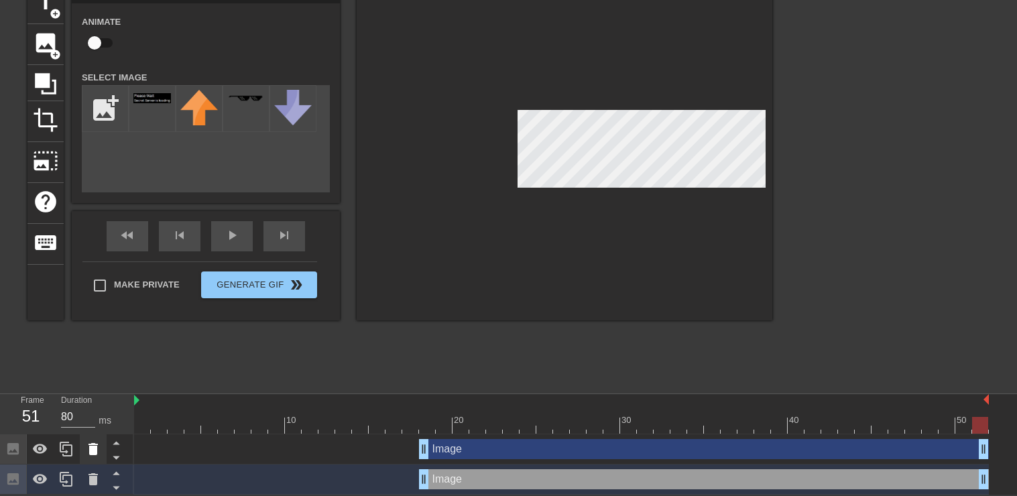
click at [90, 449] on icon at bounding box center [92, 449] width 9 height 12
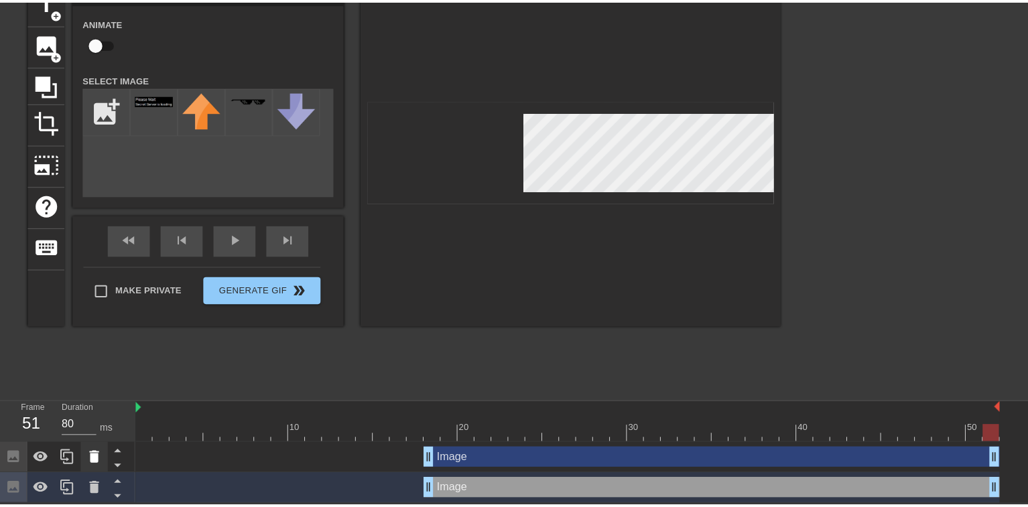
scroll to position [60, 0]
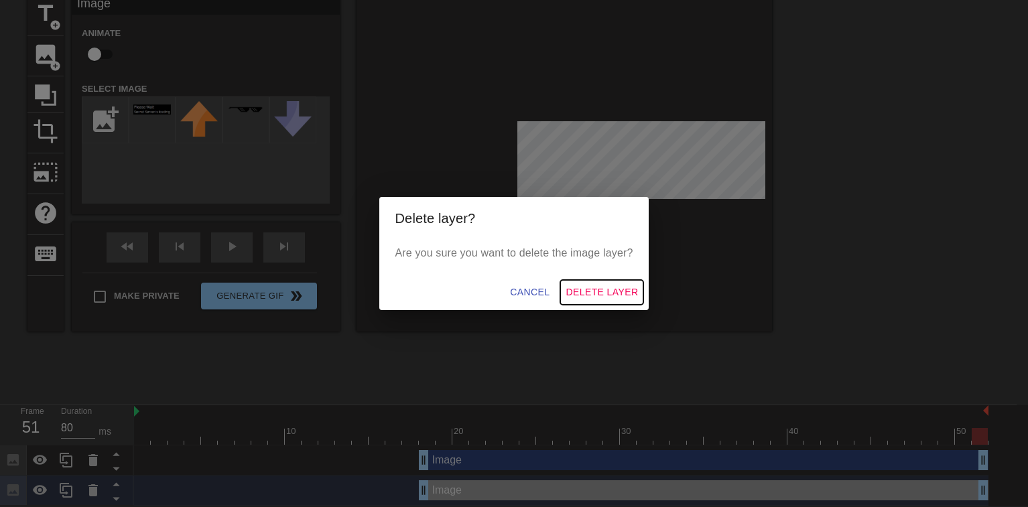
click at [588, 295] on span "Delete Layer" at bounding box center [602, 292] width 72 height 17
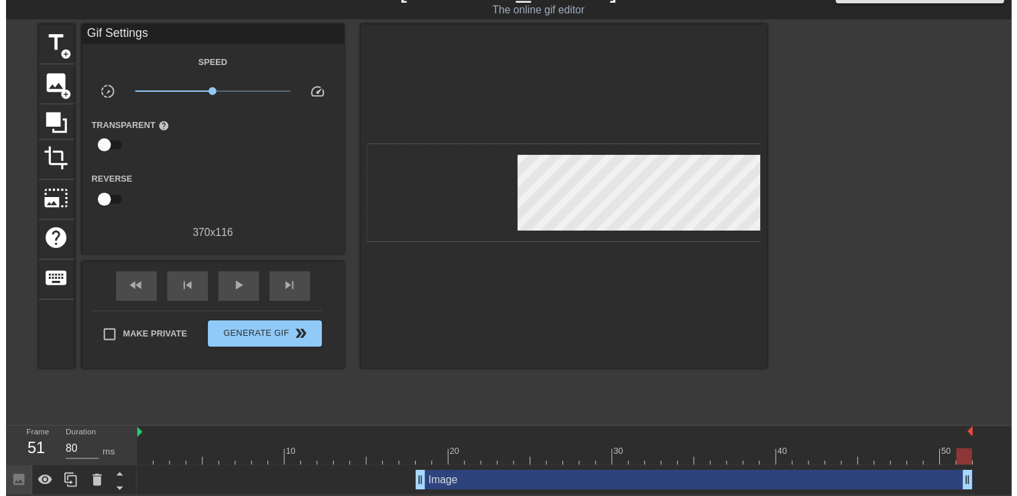
scroll to position [41, 0]
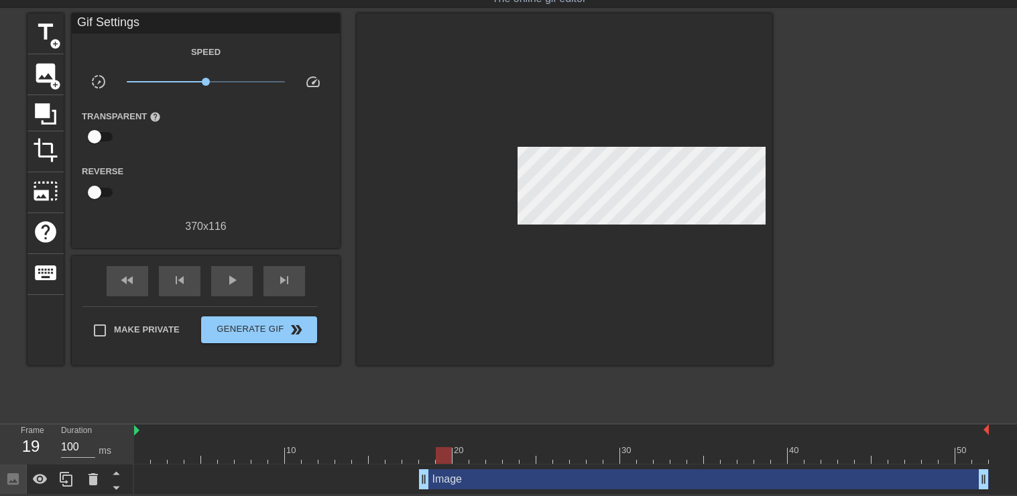
type input "70"
drag, startPoint x: 979, startPoint y: 454, endPoint x: 429, endPoint y: 454, distance: 550.3
click at [429, 454] on div at bounding box center [427, 455] width 16 height 17
